Goal: Navigation & Orientation: Find specific page/section

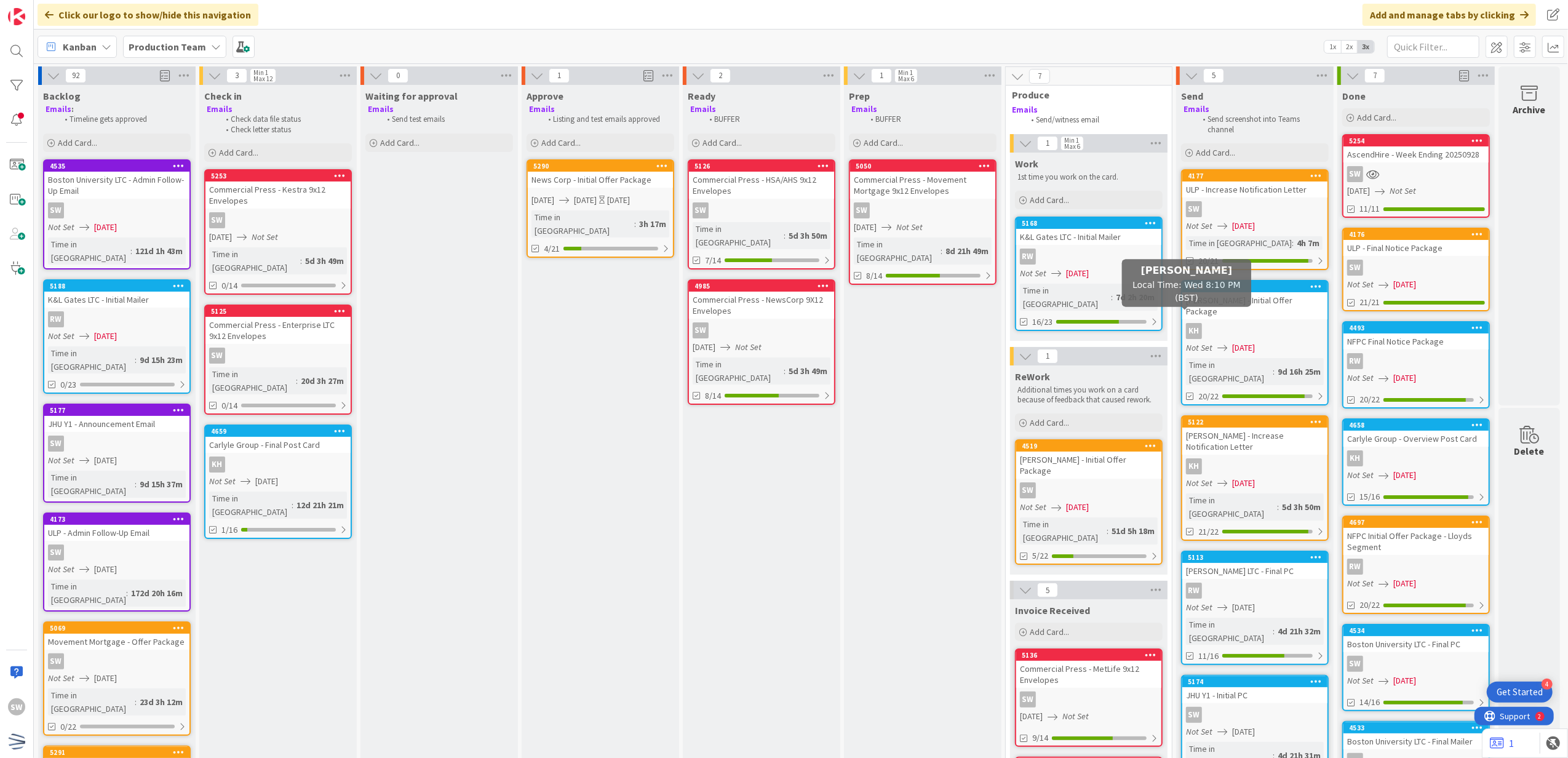
scroll to position [0, 9]
click at [1293, 239] on div "4h 7m" at bounding box center [1308, 243] width 29 height 14
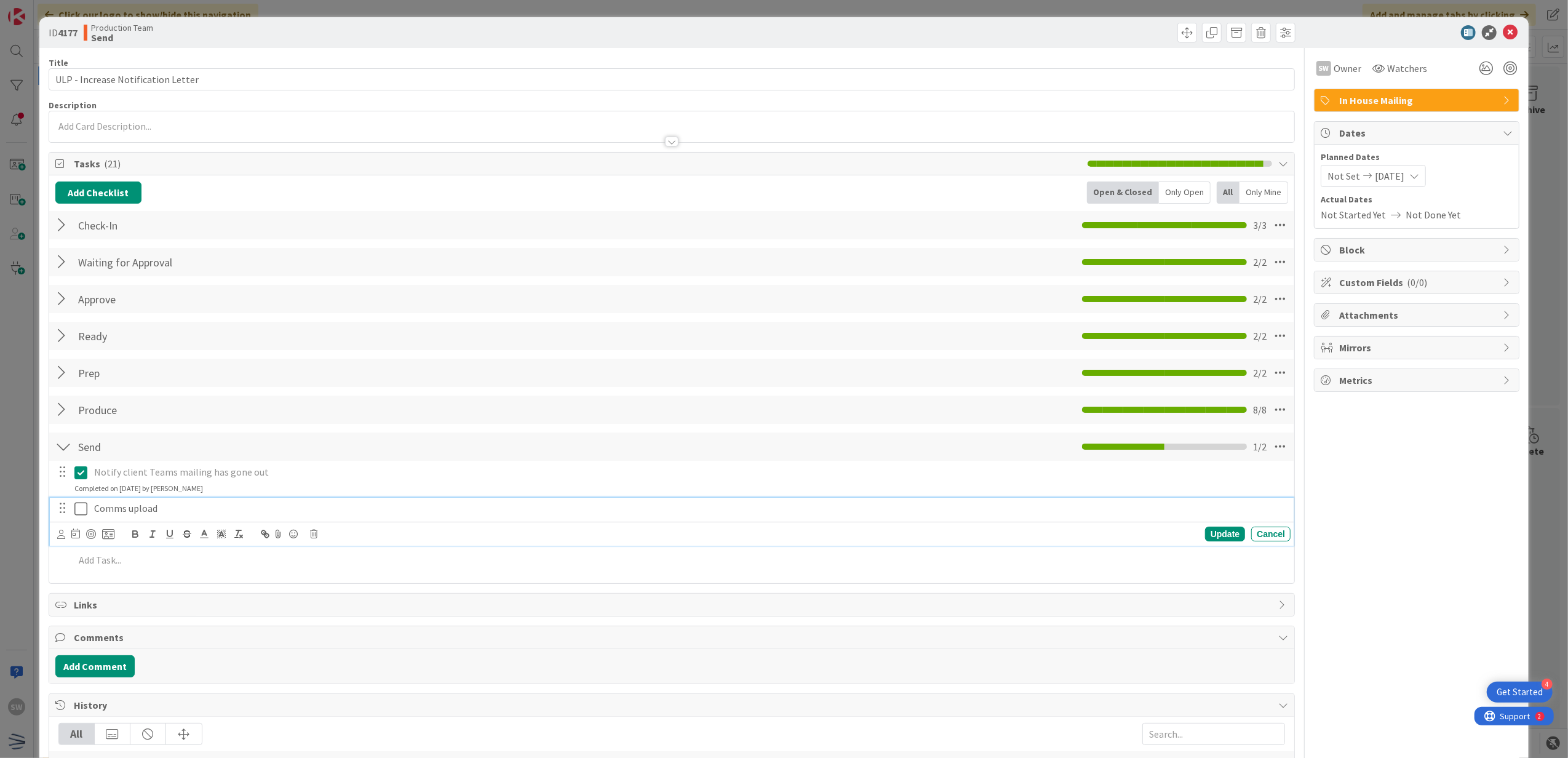
click at [76, 511] on icon at bounding box center [81, 509] width 13 height 14
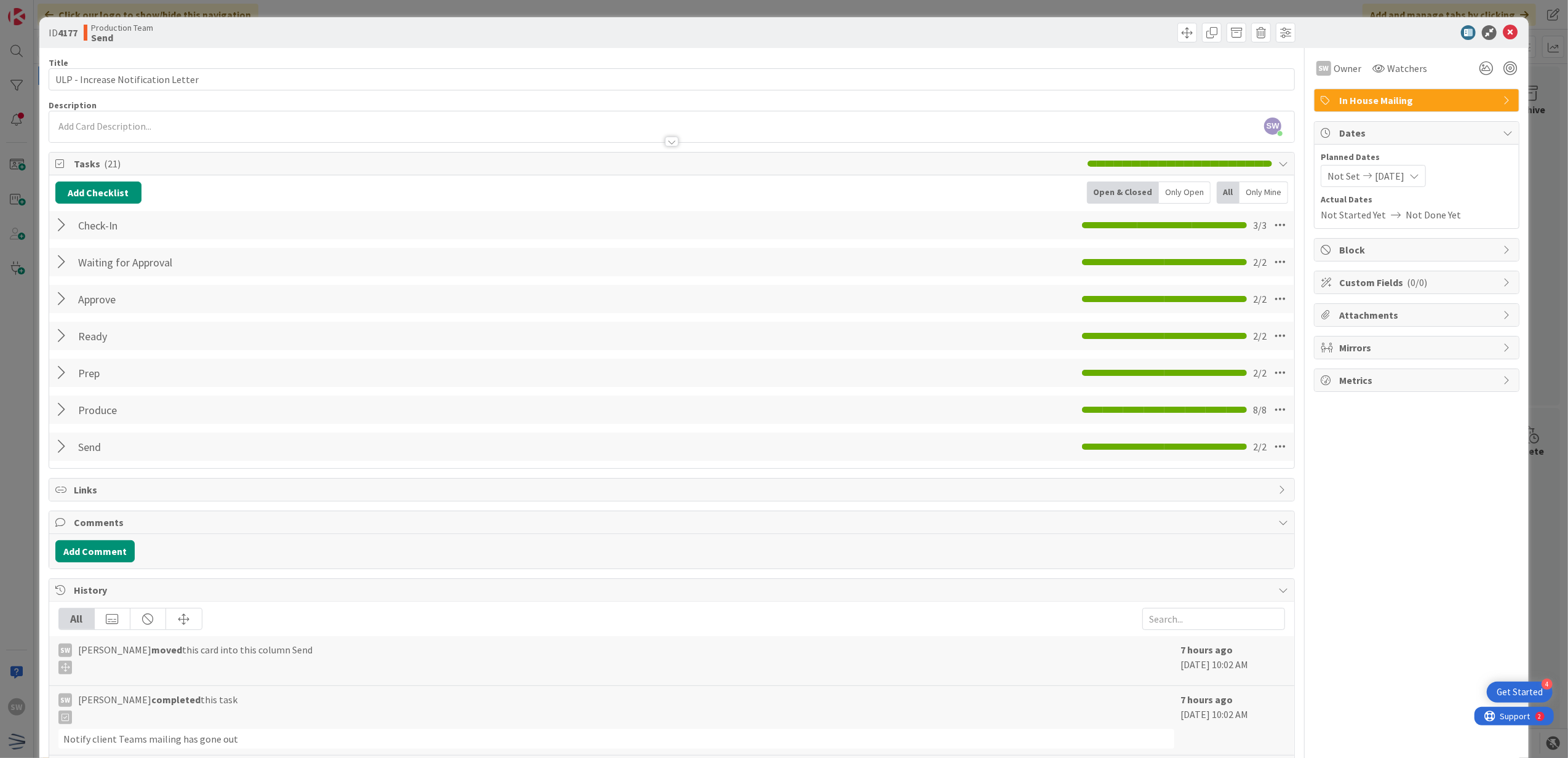
click at [1492, 33] on div at bounding box center [1410, 32] width 218 height 14
click at [1502, 33] on icon at bounding box center [1510, 32] width 14 height 14
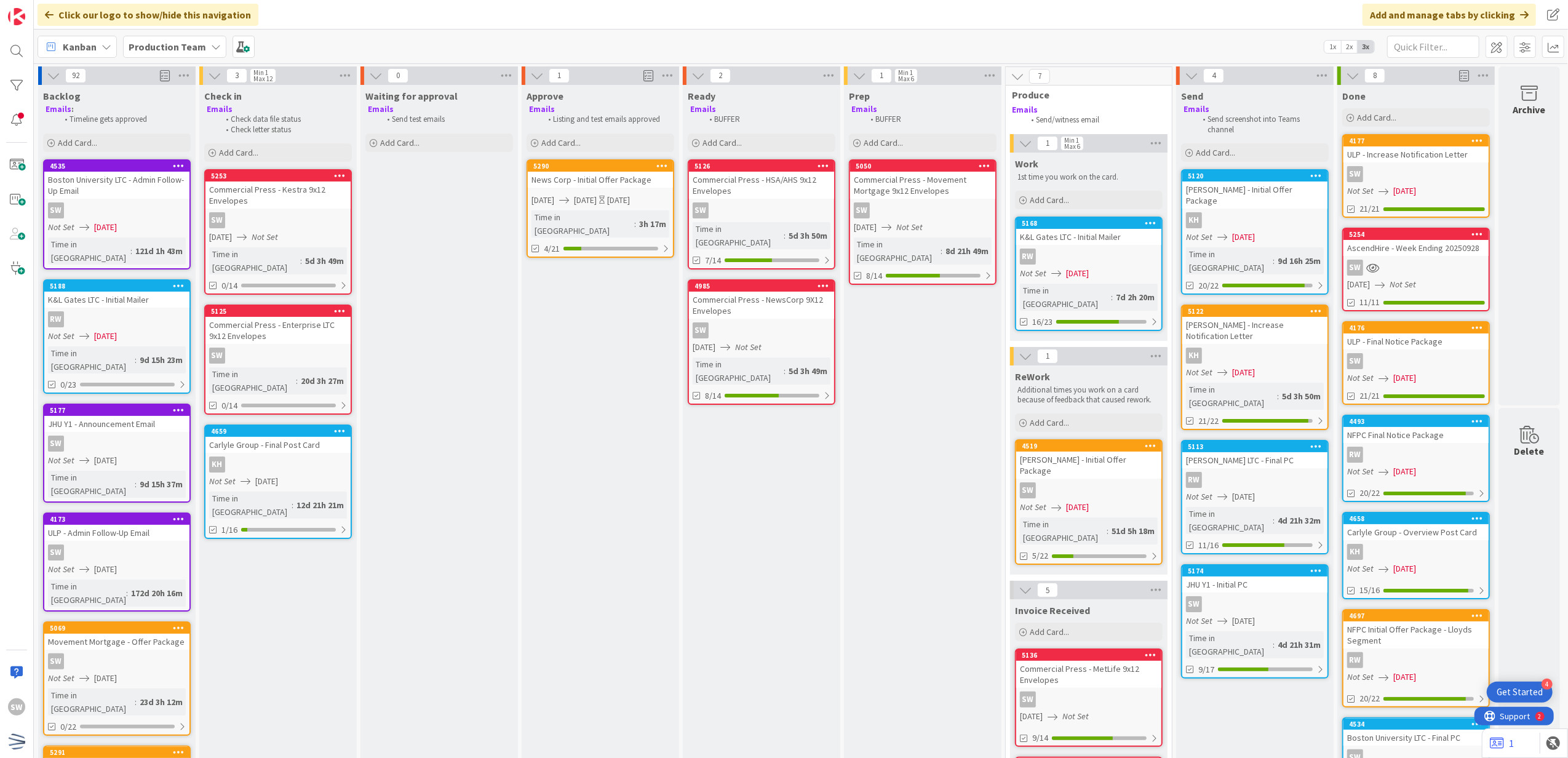
click at [1106, 256] on div "RW" at bounding box center [1088, 256] width 145 height 16
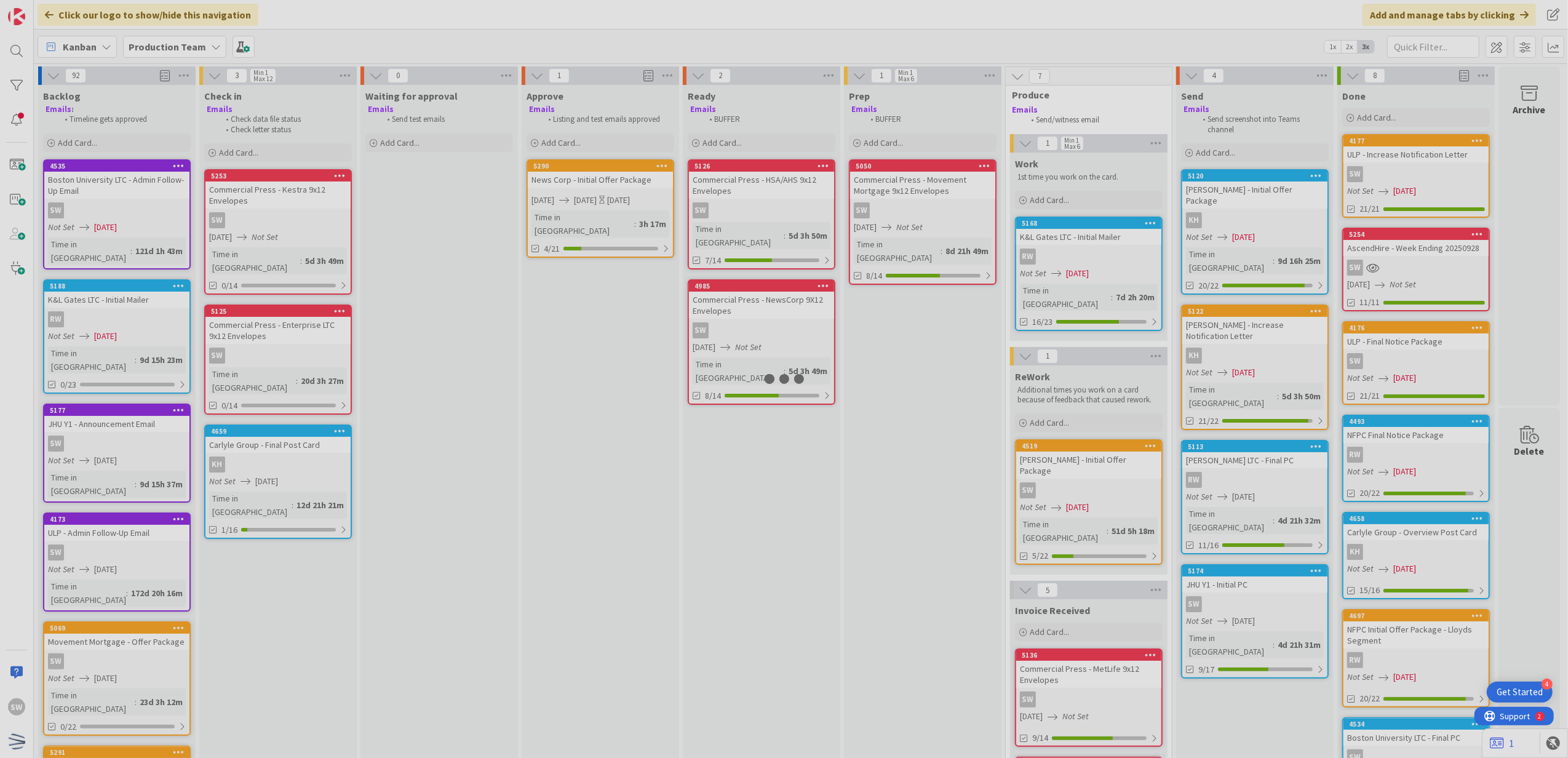
click at [1106, 256] on div at bounding box center [784, 379] width 1568 height 758
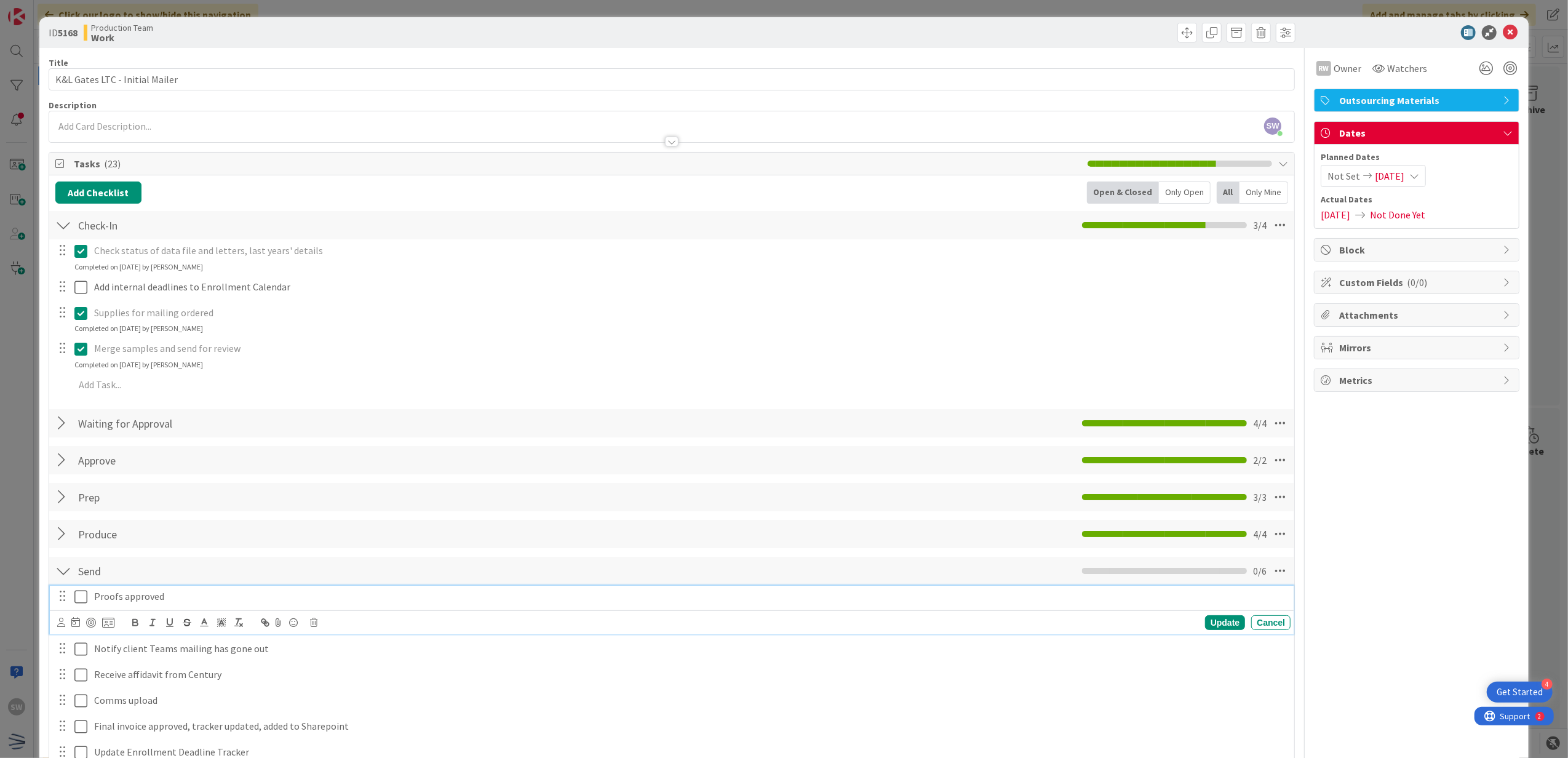
click at [82, 594] on icon at bounding box center [81, 597] width 13 height 14
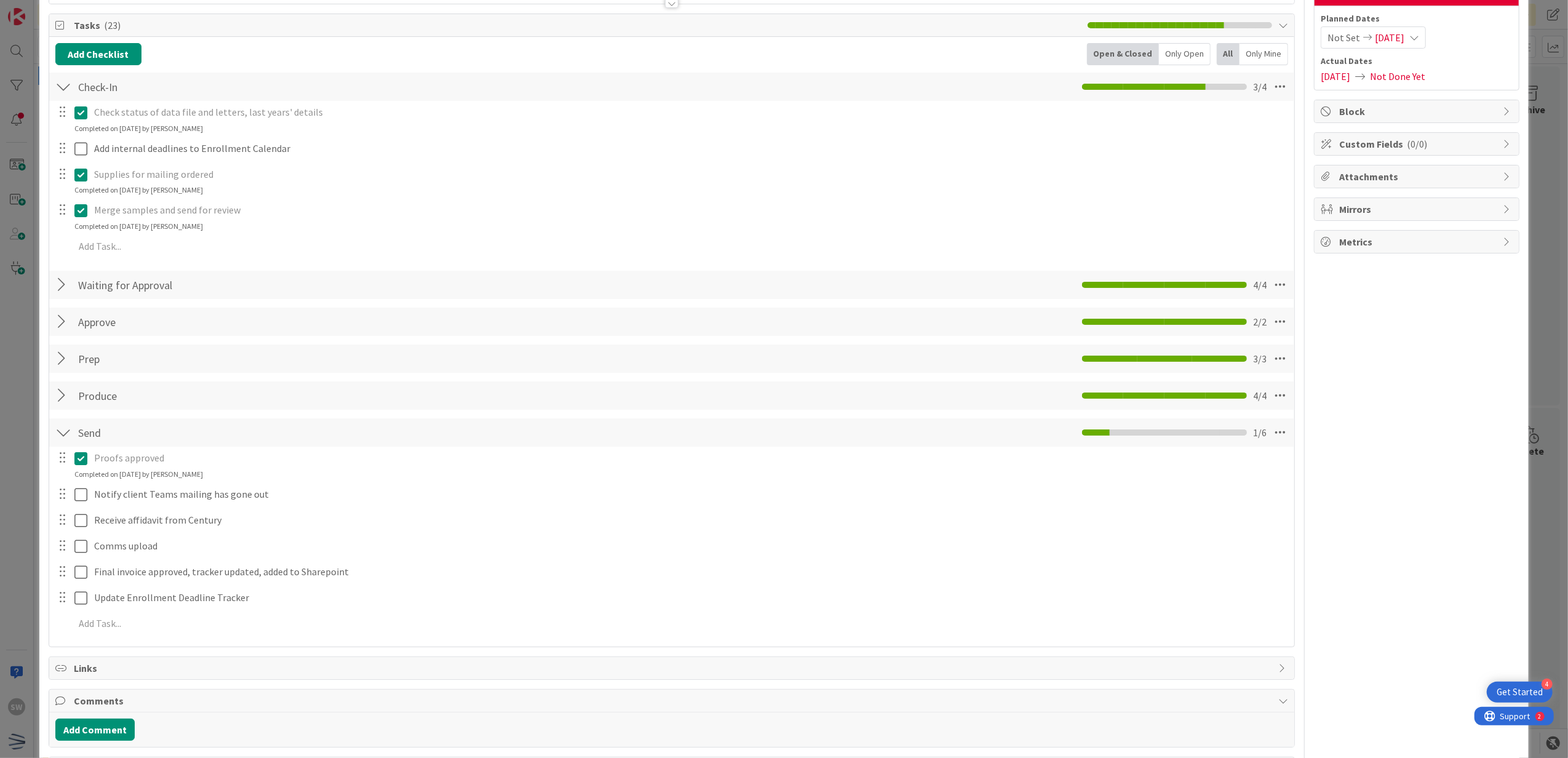
scroll to position [163, 0]
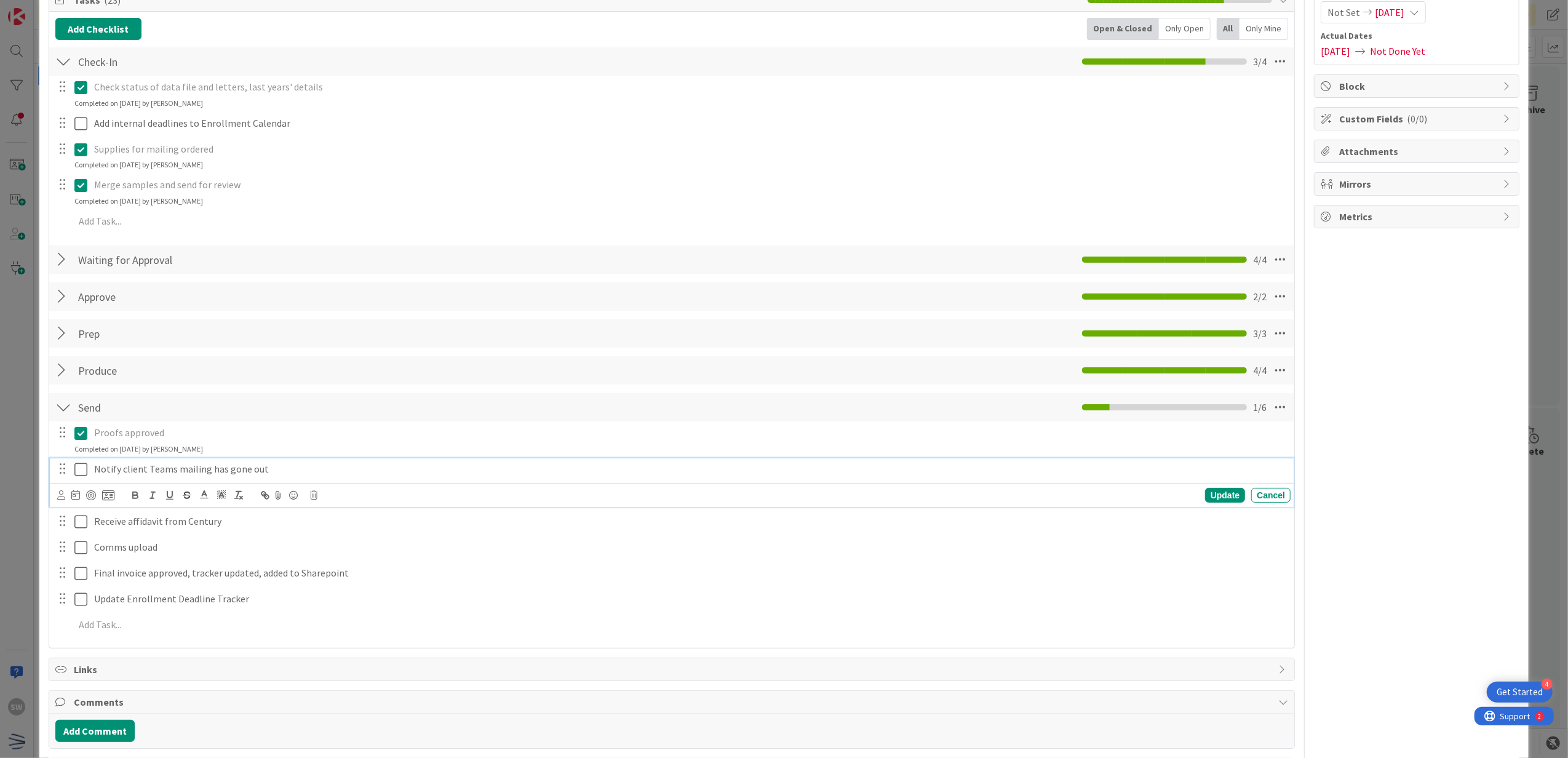
click at [84, 468] on icon at bounding box center [81, 470] width 13 height 14
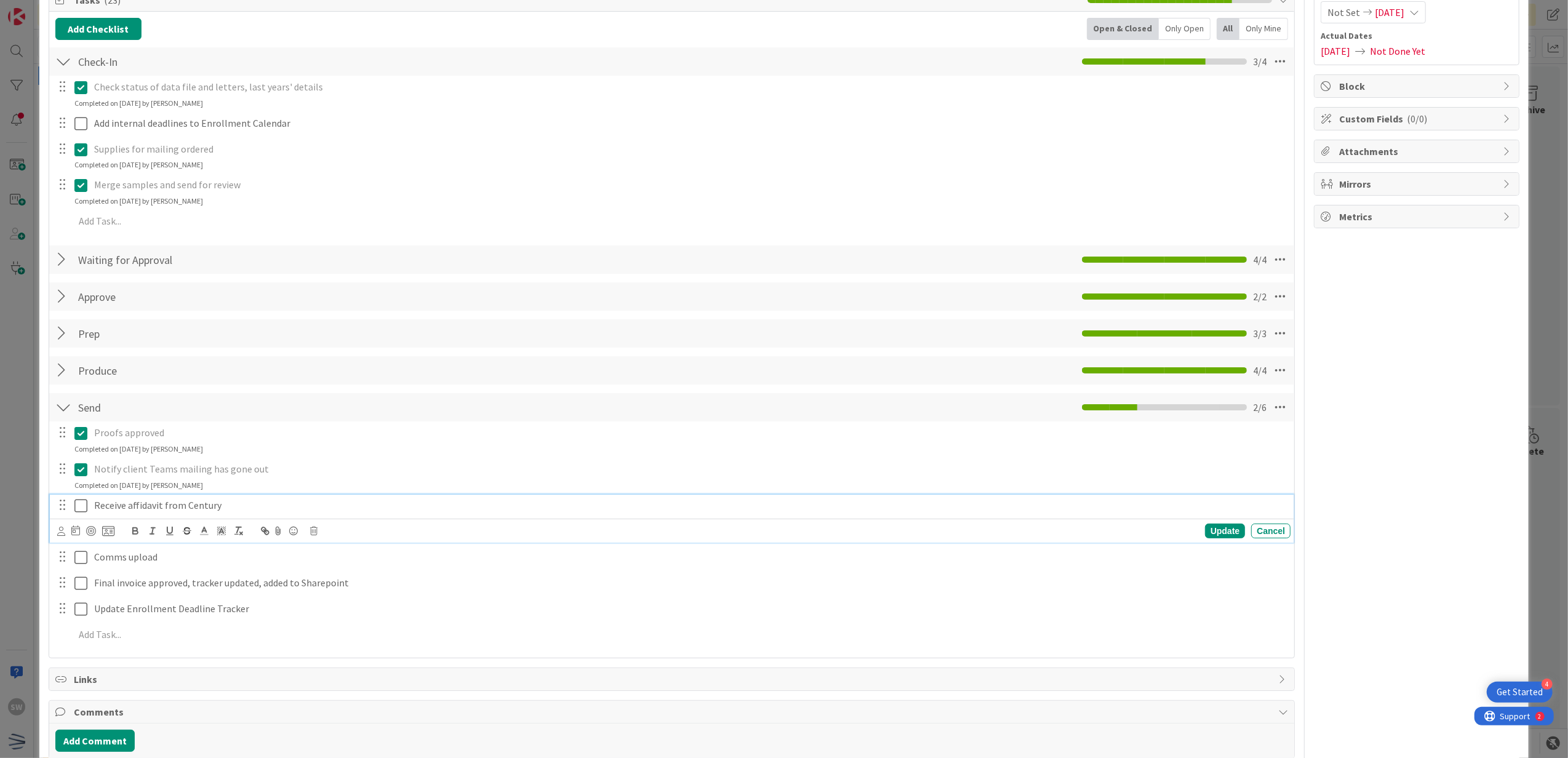
click at [86, 505] on icon at bounding box center [81, 506] width 13 height 14
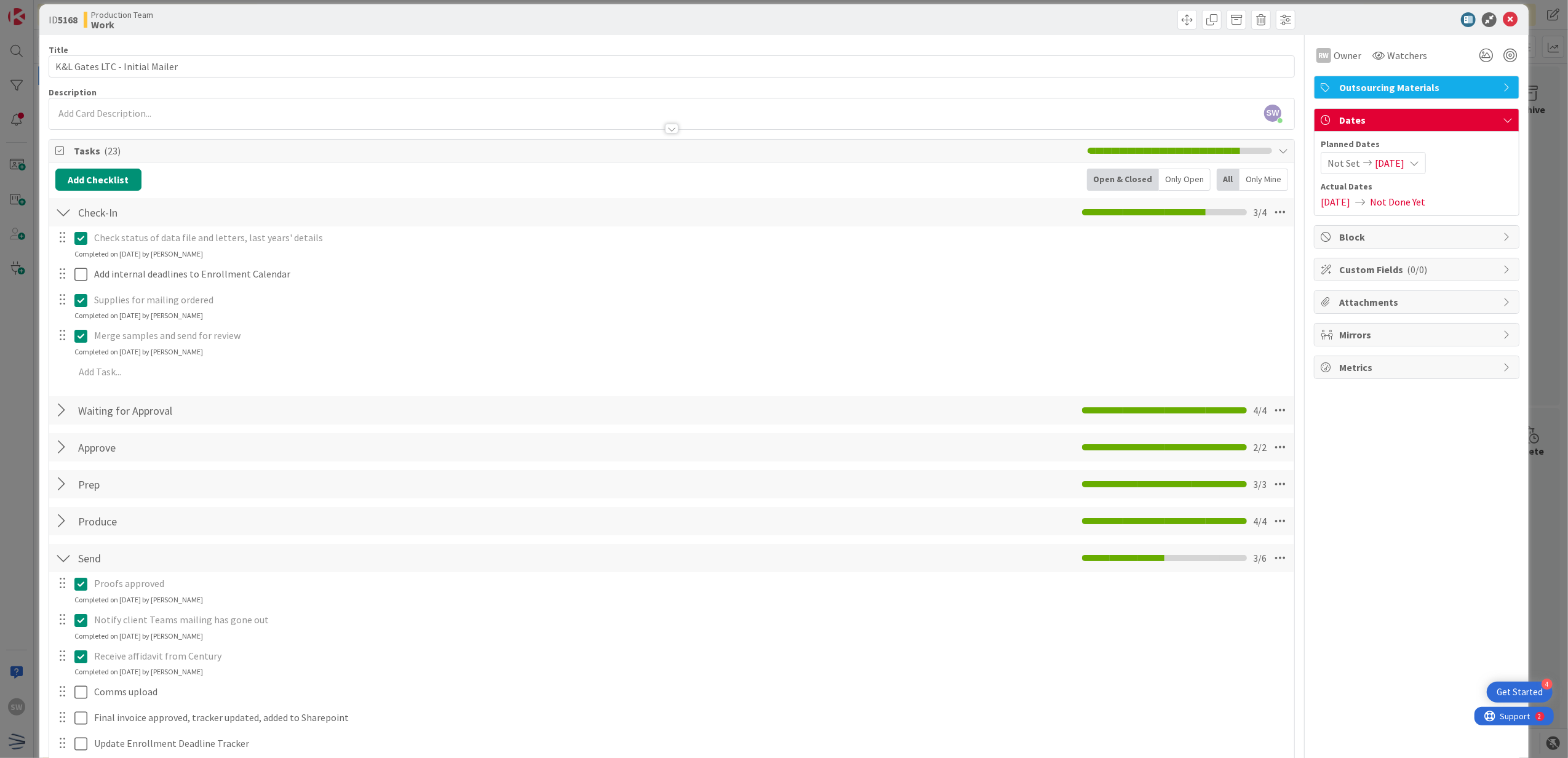
scroll to position [0, 0]
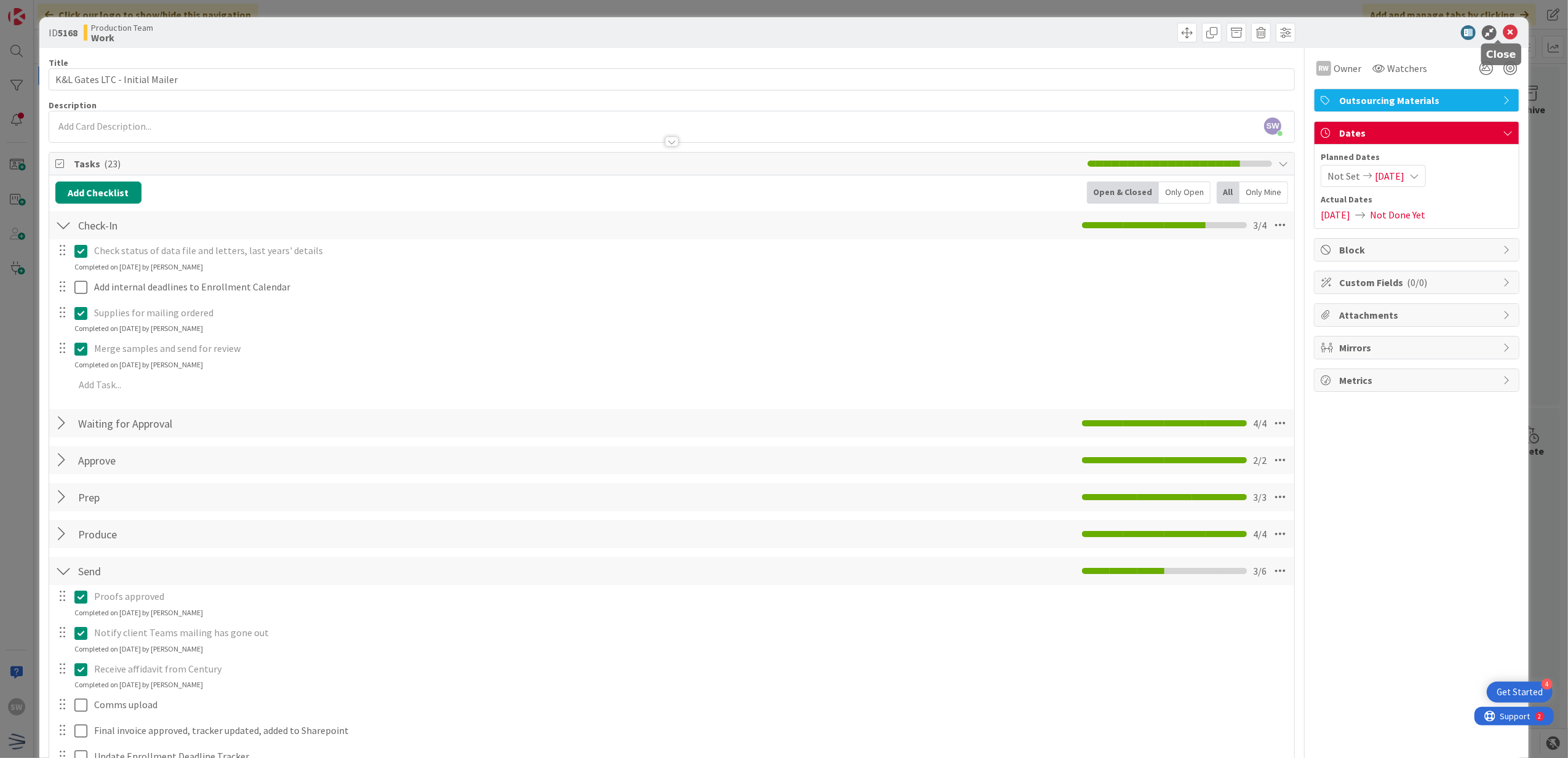
click at [1507, 30] on div at bounding box center [1410, 32] width 218 height 14
click at [1502, 32] on icon at bounding box center [1510, 32] width 14 height 14
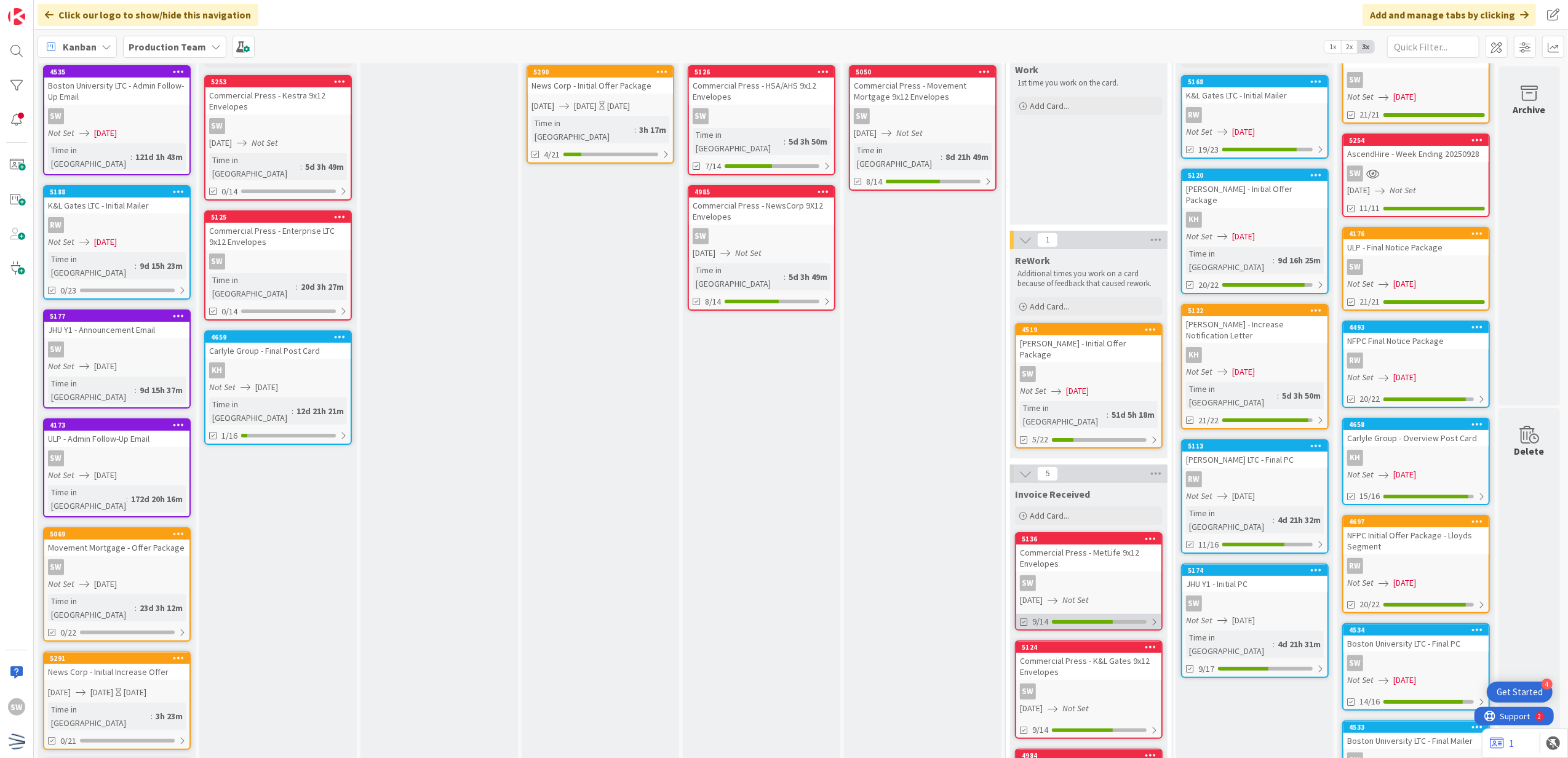
scroll to position [0, 9]
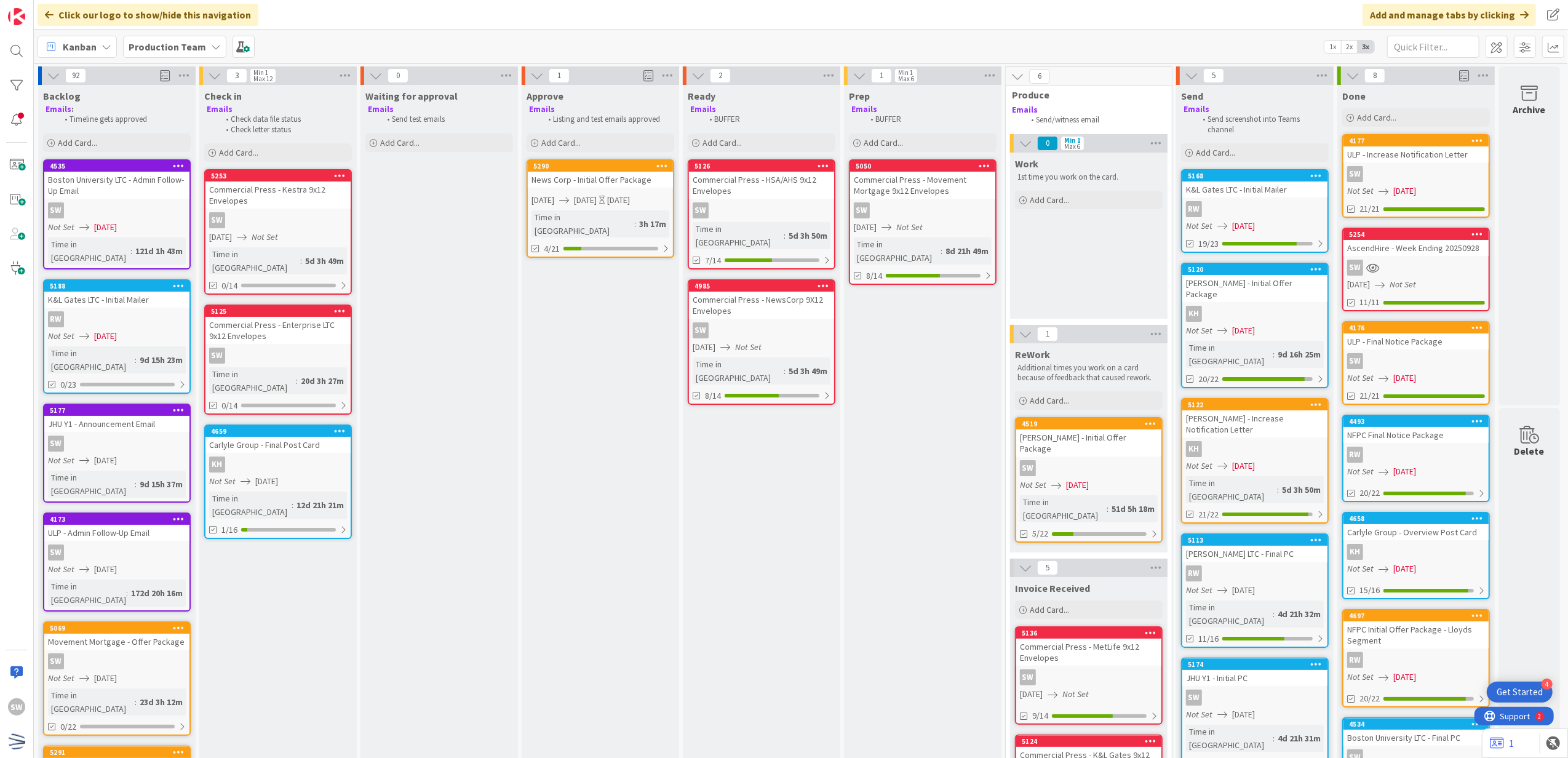
click at [1293, 211] on div "RW" at bounding box center [1254, 209] width 145 height 16
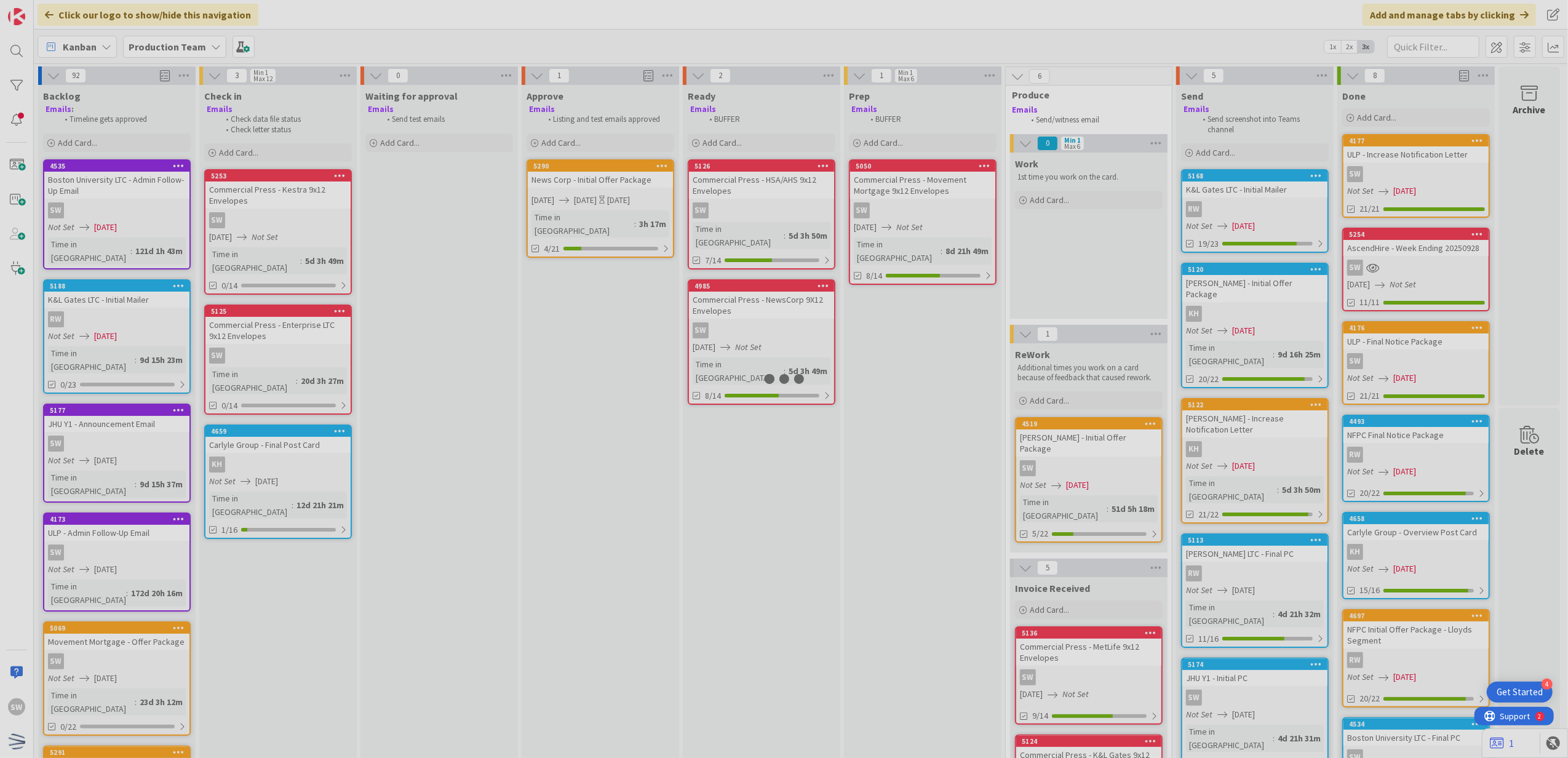
click at [1293, 211] on div at bounding box center [784, 379] width 1568 height 758
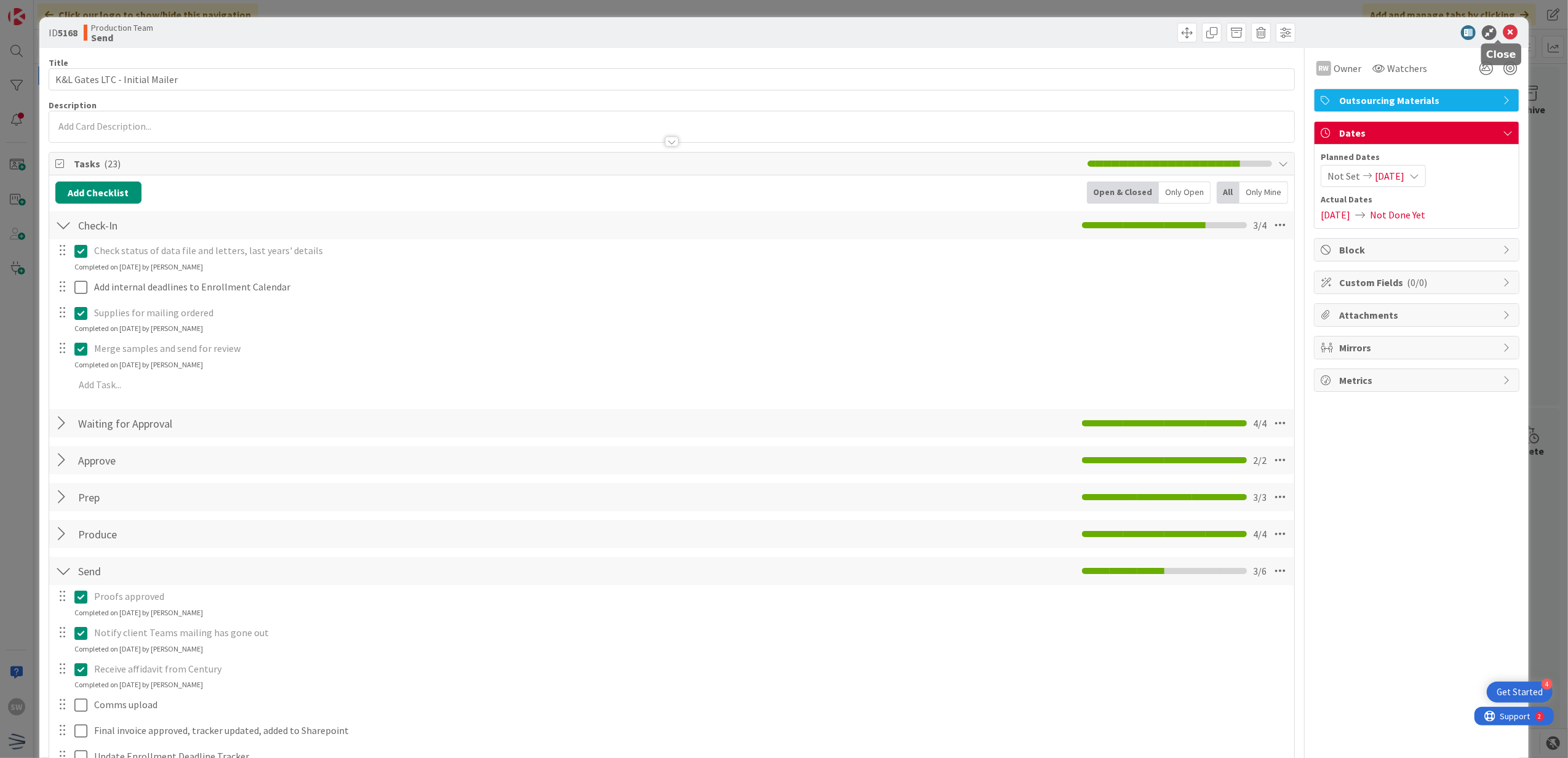
click at [1502, 34] on icon at bounding box center [1510, 32] width 14 height 14
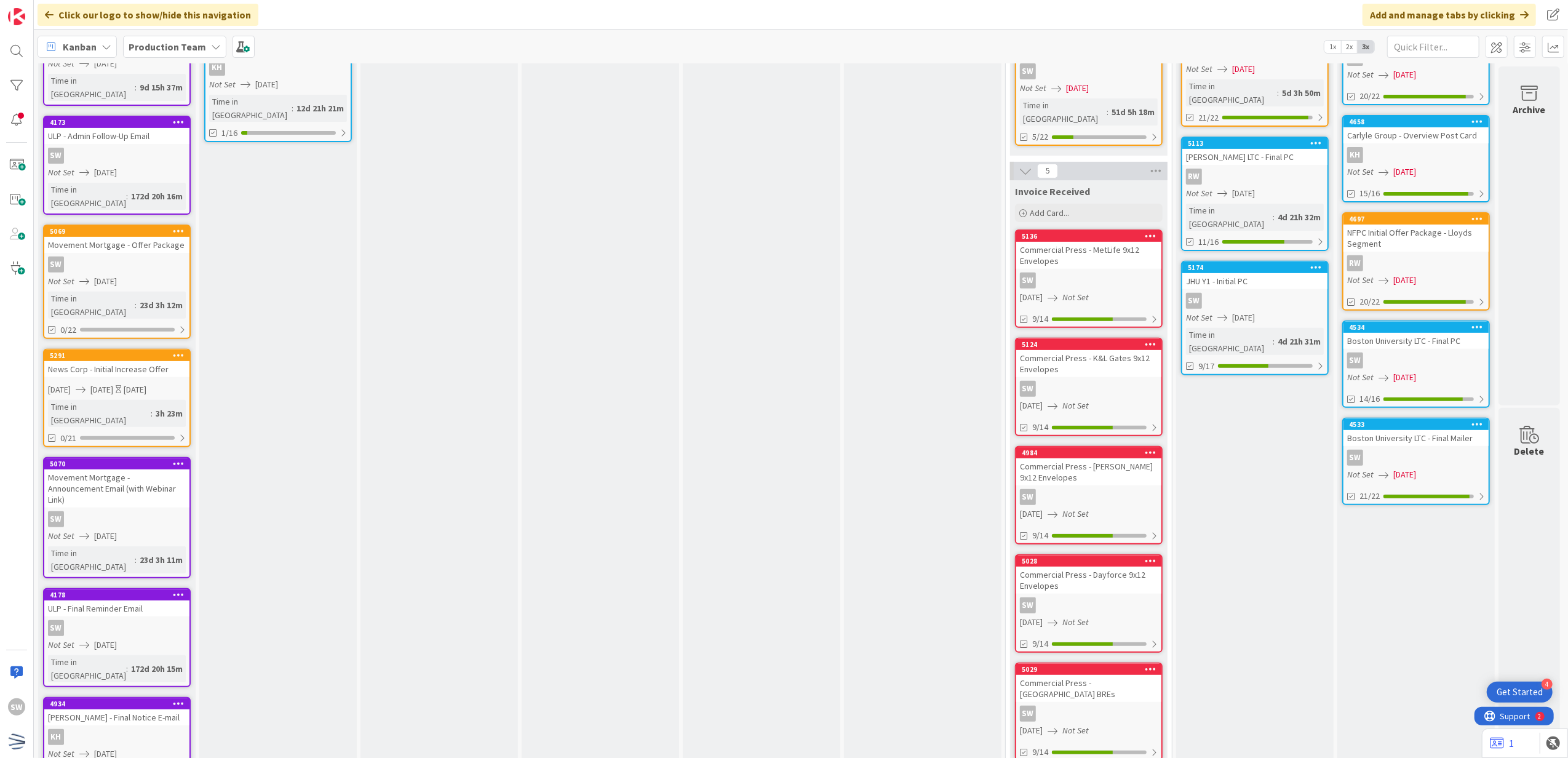
scroll to position [381, 9]
